Goal: Check status: Check status

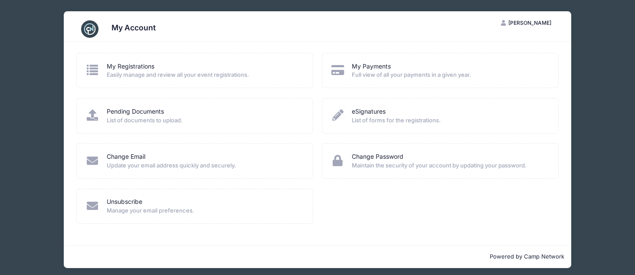
click at [159, 75] on span "Easily manage and review all your event registrations." at bounding box center [204, 75] width 195 height 9
click at [123, 66] on link "My Registrations" at bounding box center [131, 66] width 48 height 9
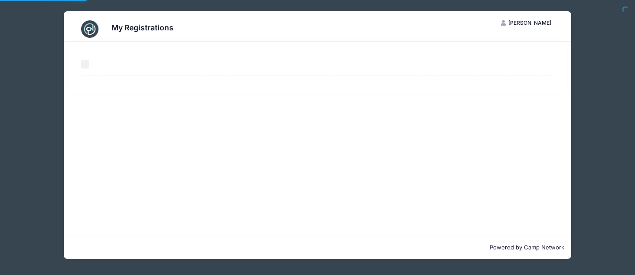
select select "50"
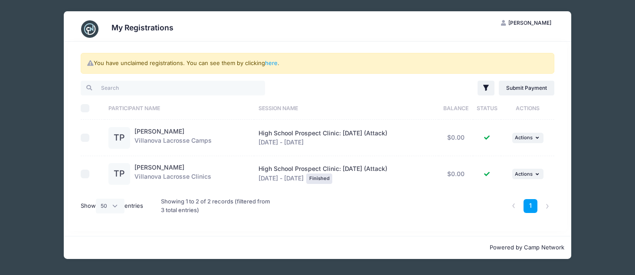
click at [167, 138] on div "[PERSON_NAME] Villanova Lacrosse Camps" at bounding box center [173, 138] width 77 height 22
